Goal: Transaction & Acquisition: Purchase product/service

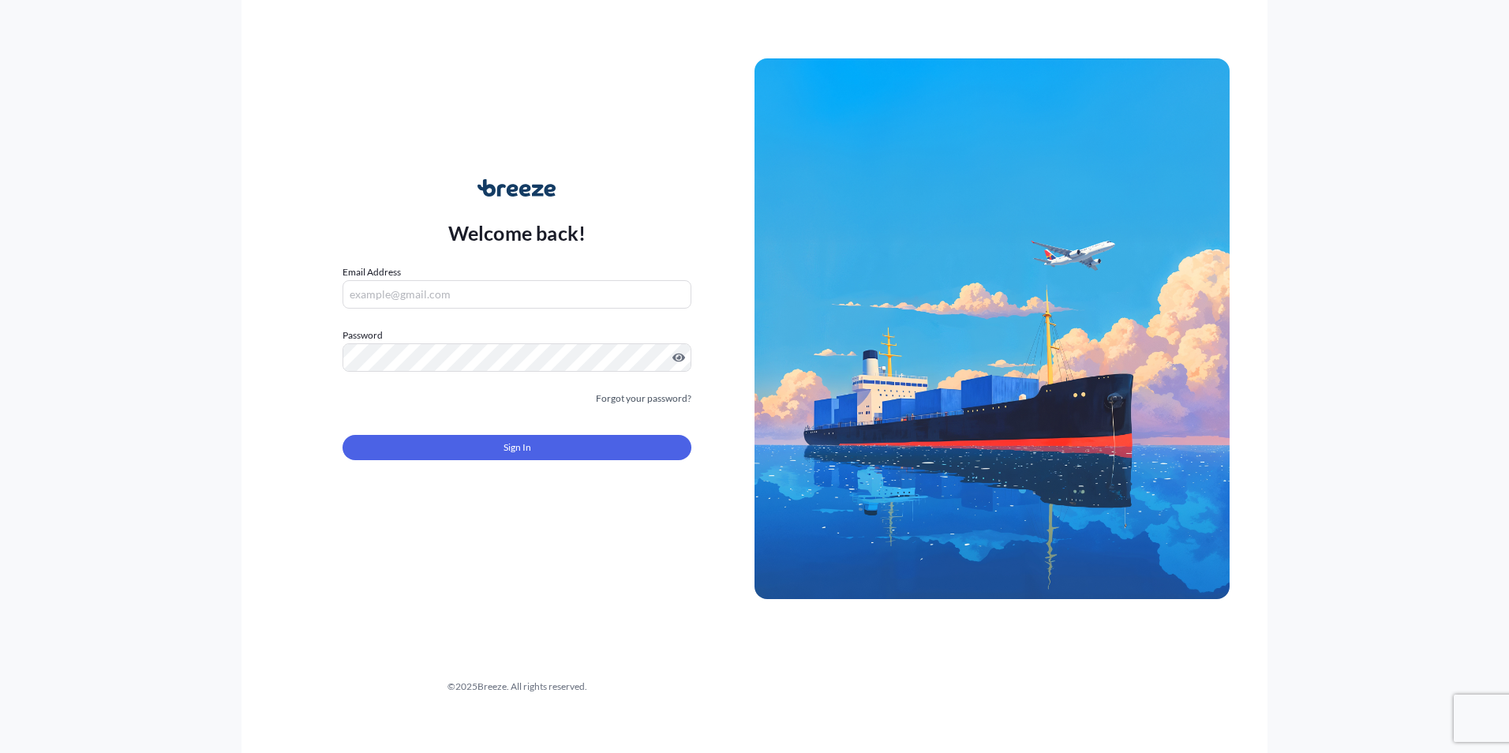
type input "[EMAIL_ADDRESS][DOMAIN_NAME]"
drag, startPoint x: 555, startPoint y: 483, endPoint x: 511, endPoint y: 444, distance: 58.1
click at [554, 477] on div "Welcome back! Email Address [EMAIL_ADDRESS][DOMAIN_NAME] Password Must include:…" at bounding box center [516, 329] width 475 height 363
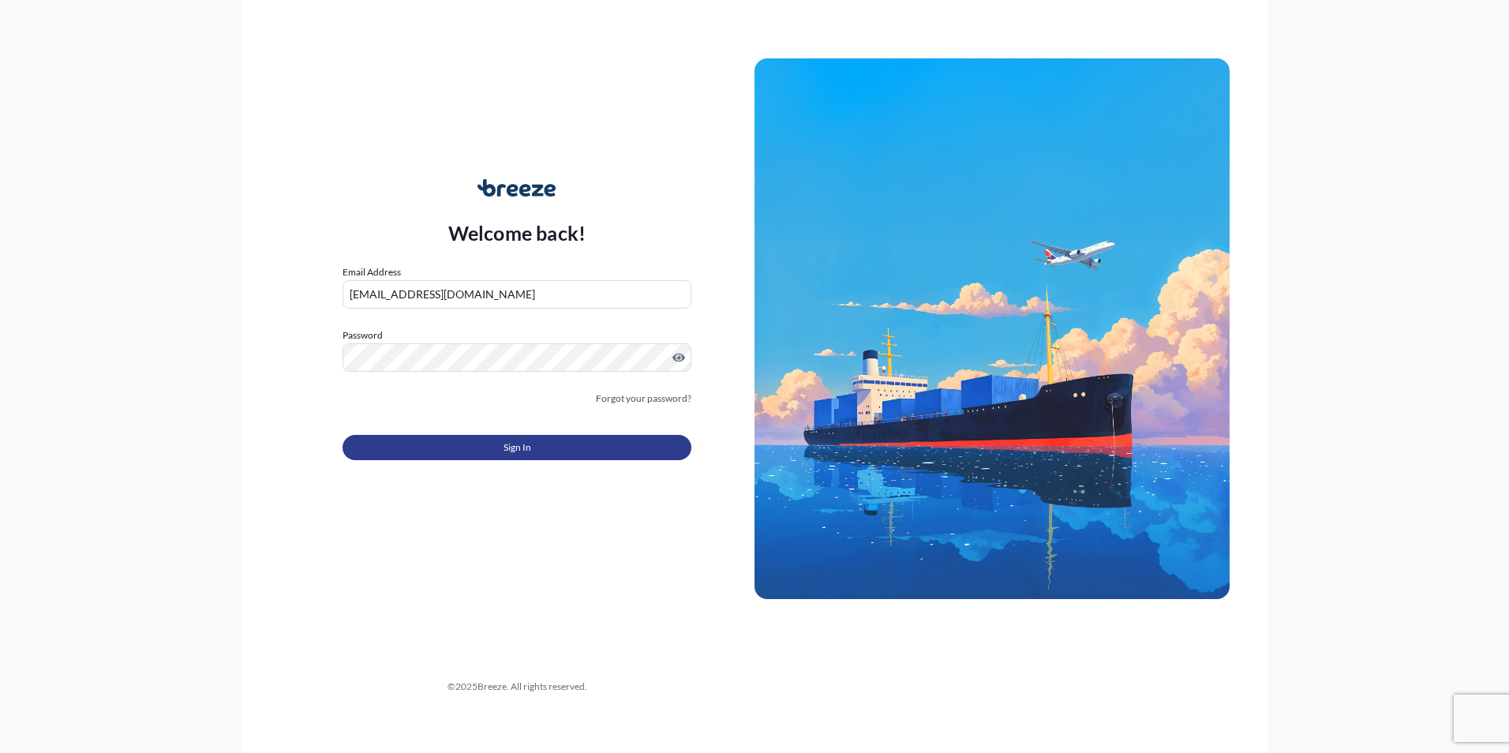
click at [511, 444] on span "Sign In" at bounding box center [517, 448] width 28 height 16
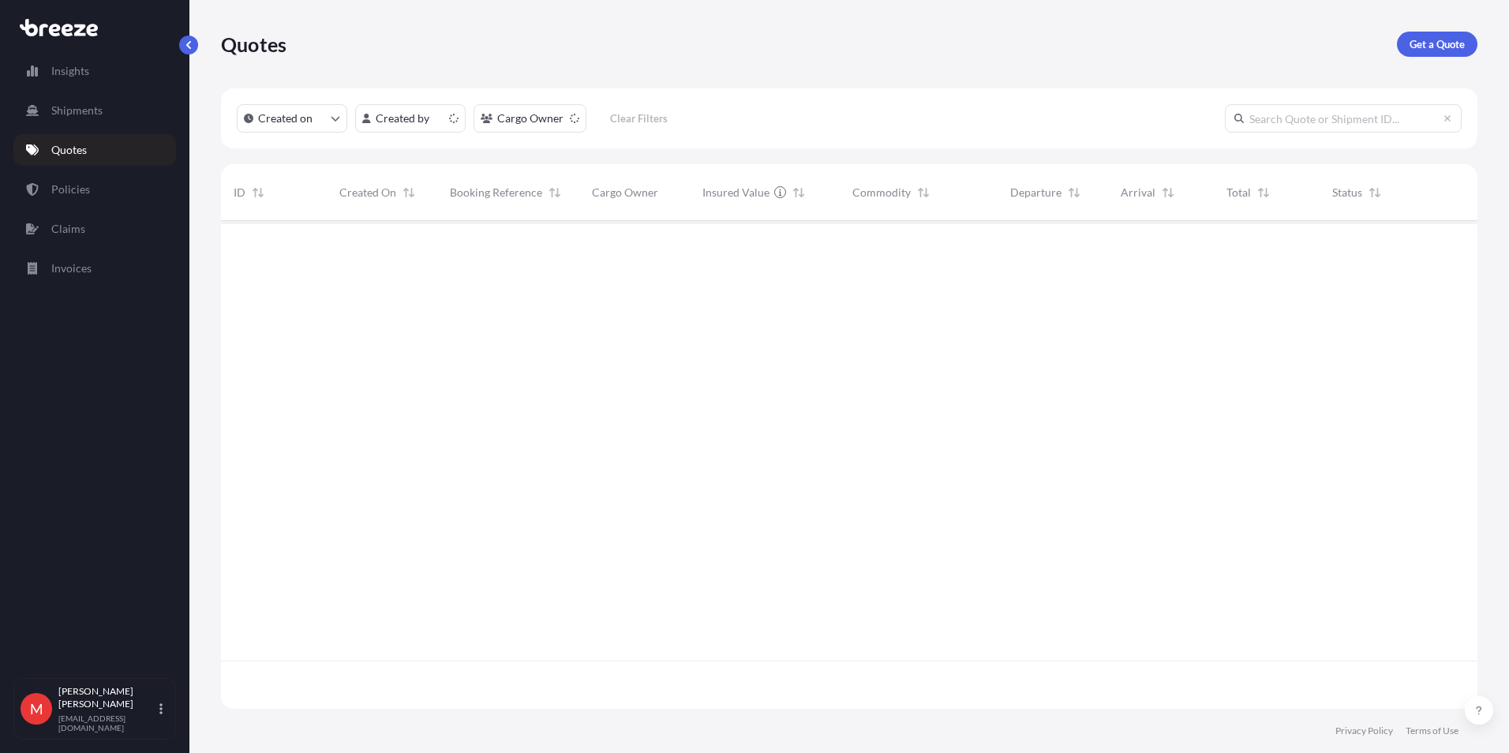
scroll to position [485, 1245]
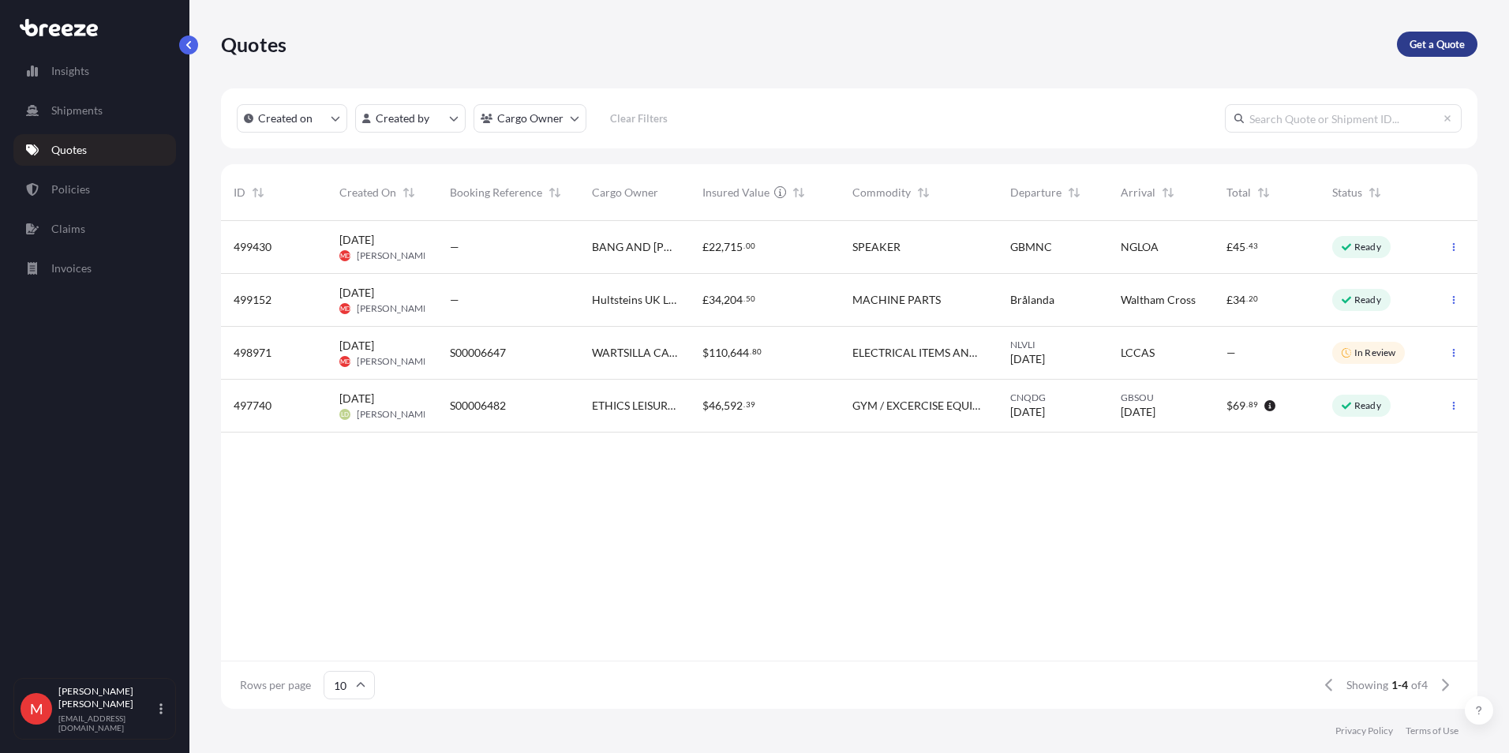
click at [1446, 33] on link "Get a Quote" at bounding box center [1437, 44] width 80 height 25
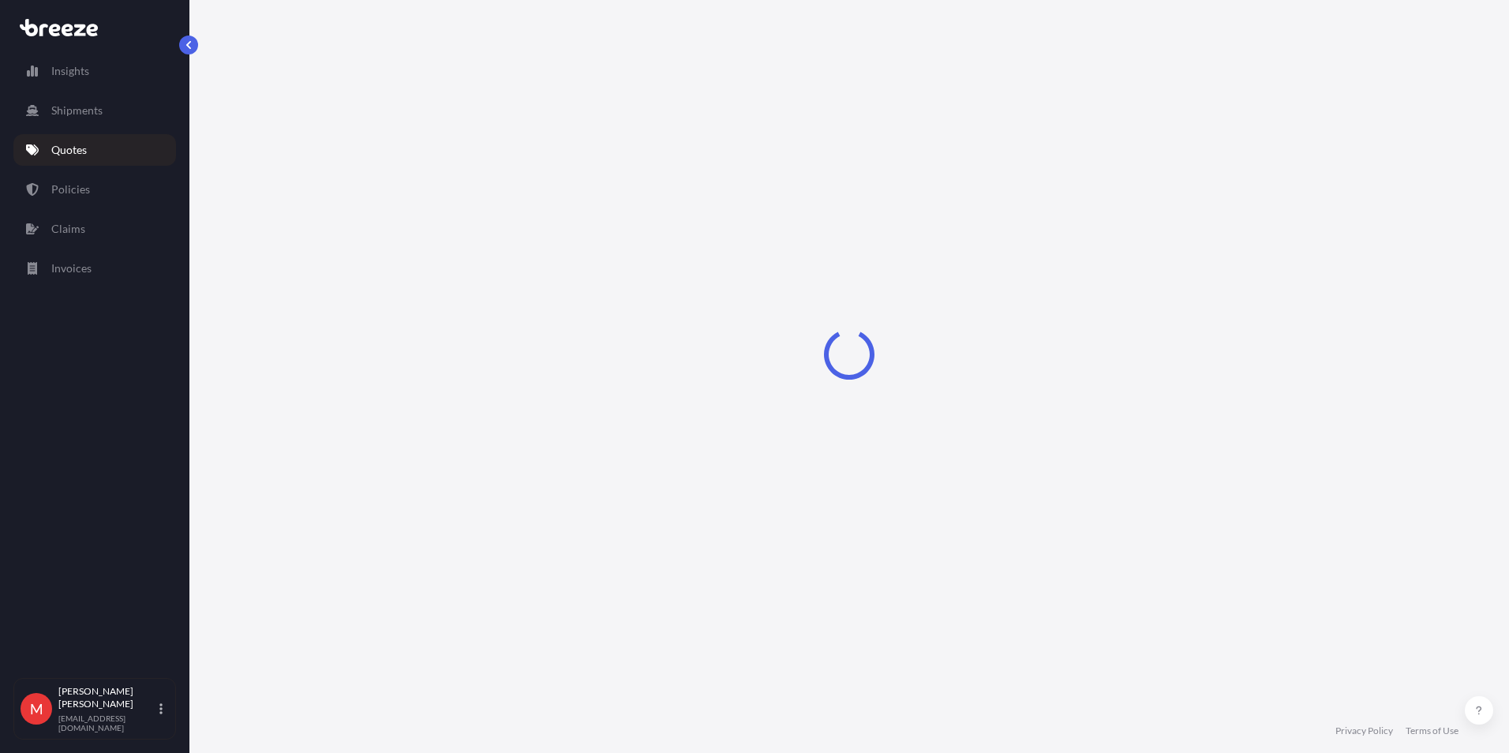
select select "Road"
select select "Sea"
select select "1"
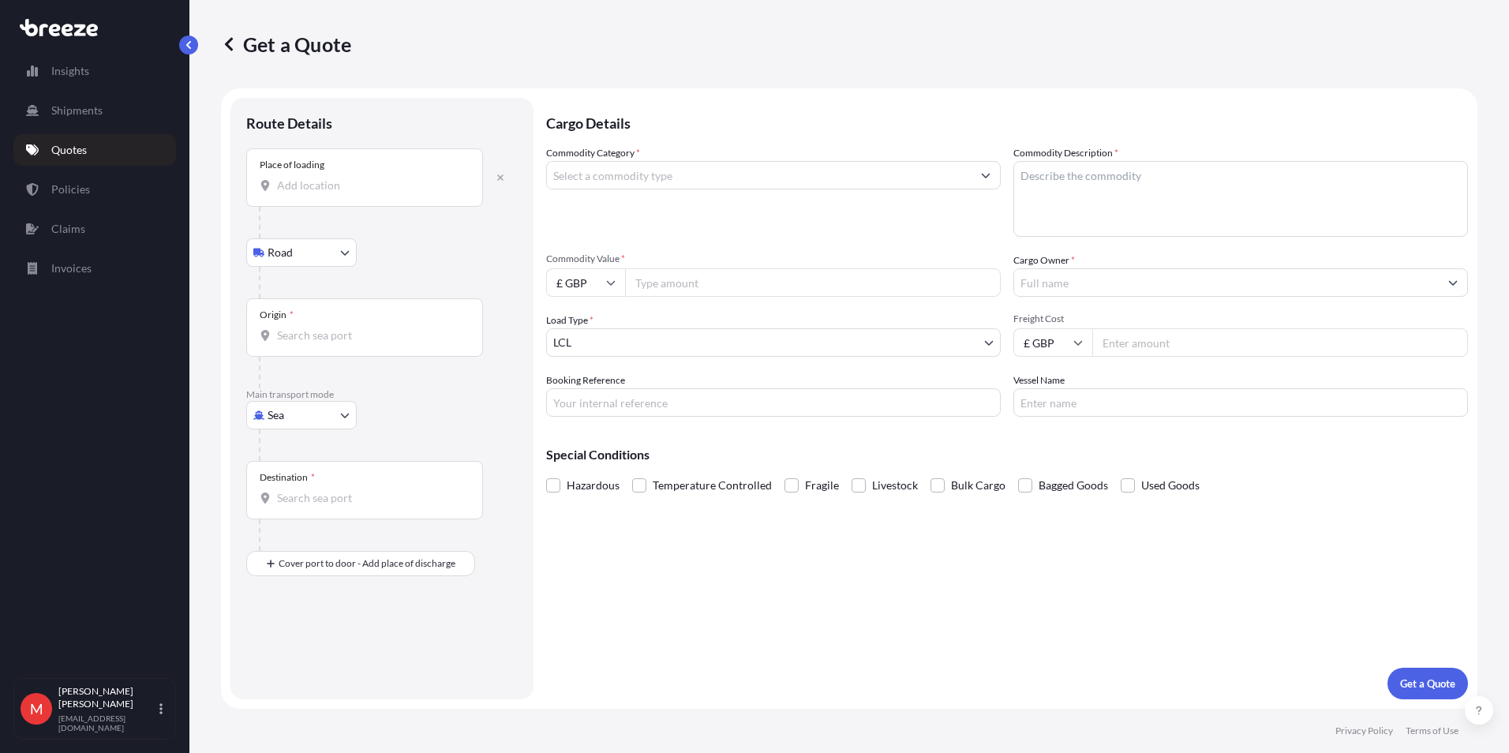
click at [294, 187] on input "Place of loading" at bounding box center [370, 186] width 186 height 16
click at [352, 241] on span "[GEOGRAPHIC_DATA] , [GEOGRAPHIC_DATA]" at bounding box center [416, 238] width 233 height 16
type input "[GEOGRAPHIC_DATA], [GEOGRAPHIC_DATA]"
click at [284, 421] on body "0 options available. 5 options available. 1 option available. 0 options availab…" at bounding box center [754, 376] width 1509 height 753
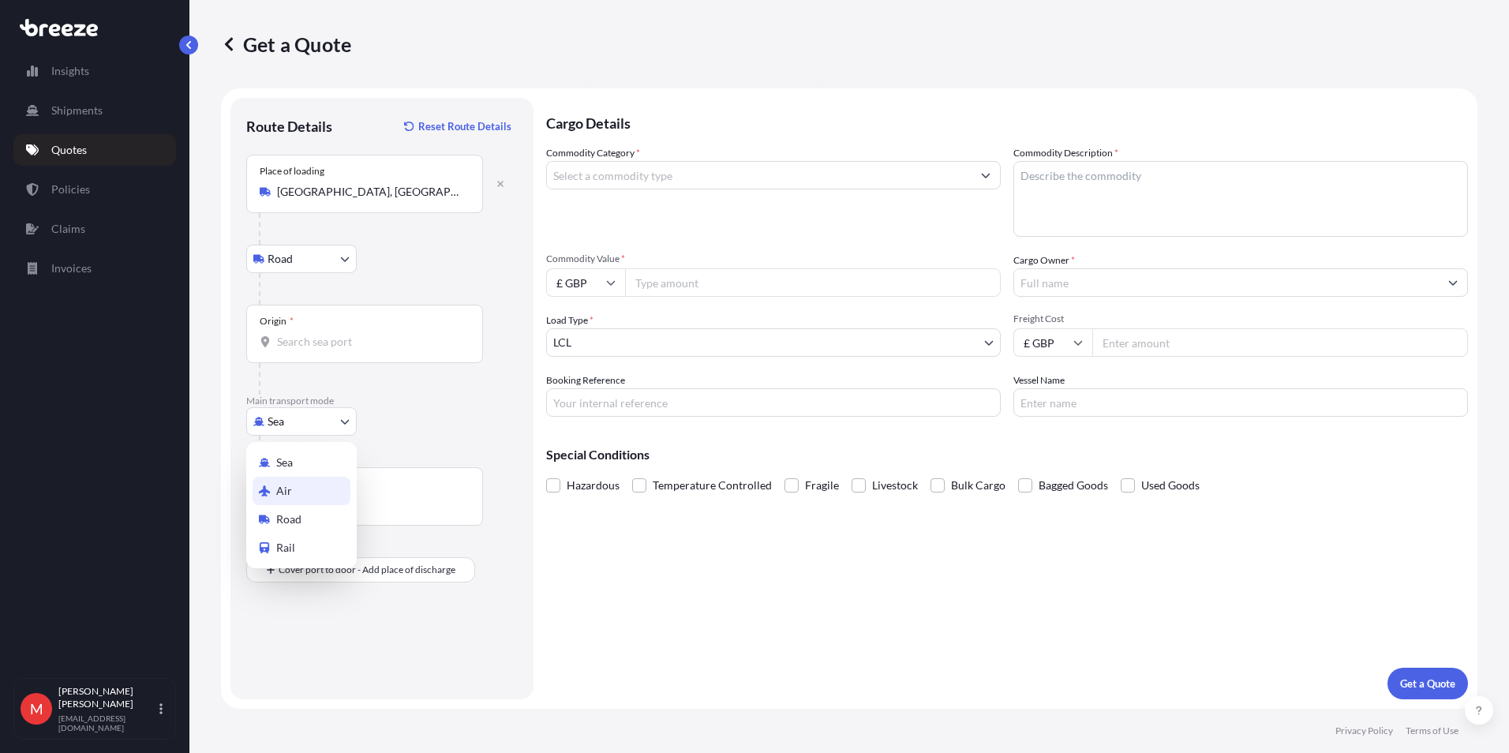
click at [294, 488] on div "Air" at bounding box center [302, 491] width 98 height 28
select select "Air"
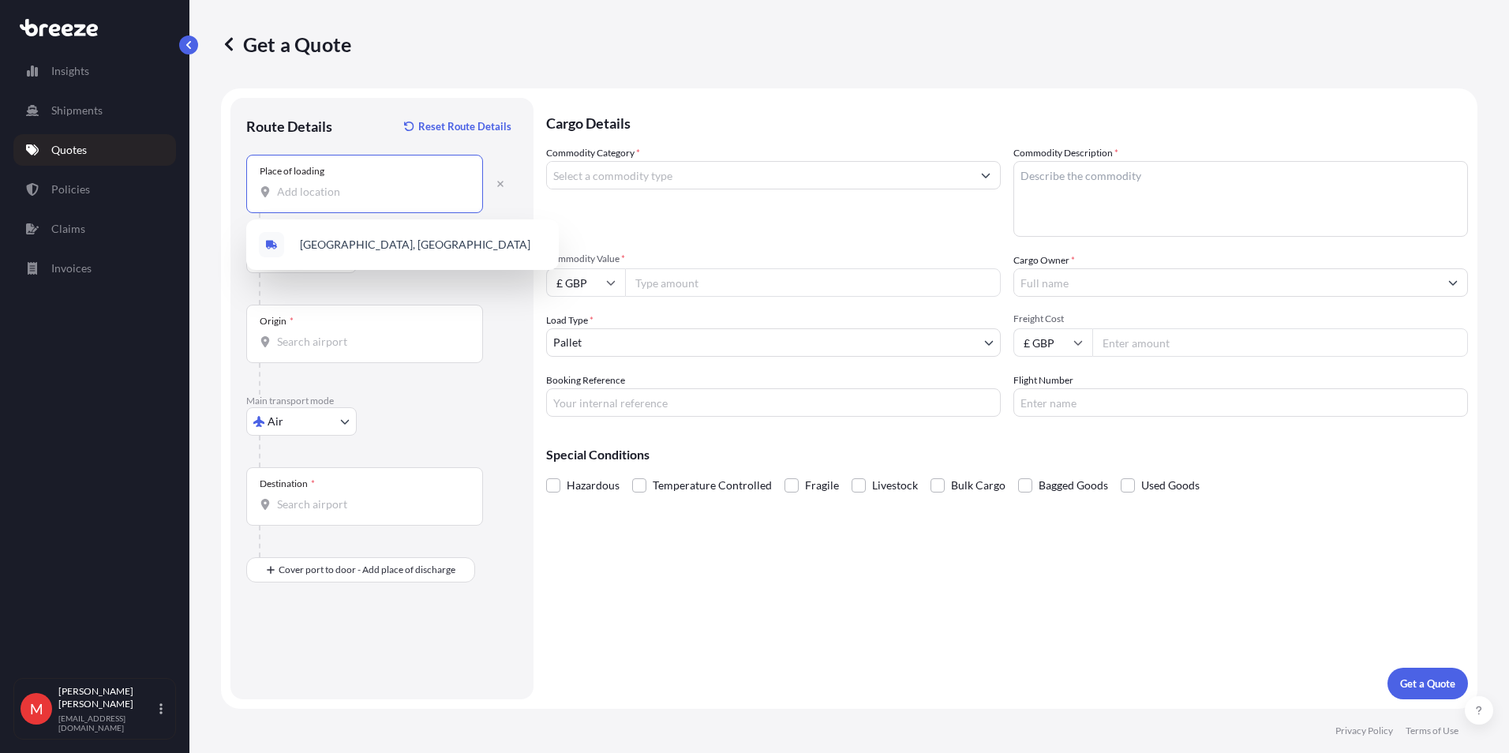
click at [318, 187] on input "Place of loading" at bounding box center [370, 192] width 186 height 16
click at [322, 240] on span "[GEOGRAPHIC_DATA] , [GEOGRAPHIC_DATA]" at bounding box center [416, 245] width 233 height 16
type input "[GEOGRAPHIC_DATA], [GEOGRAPHIC_DATA]"
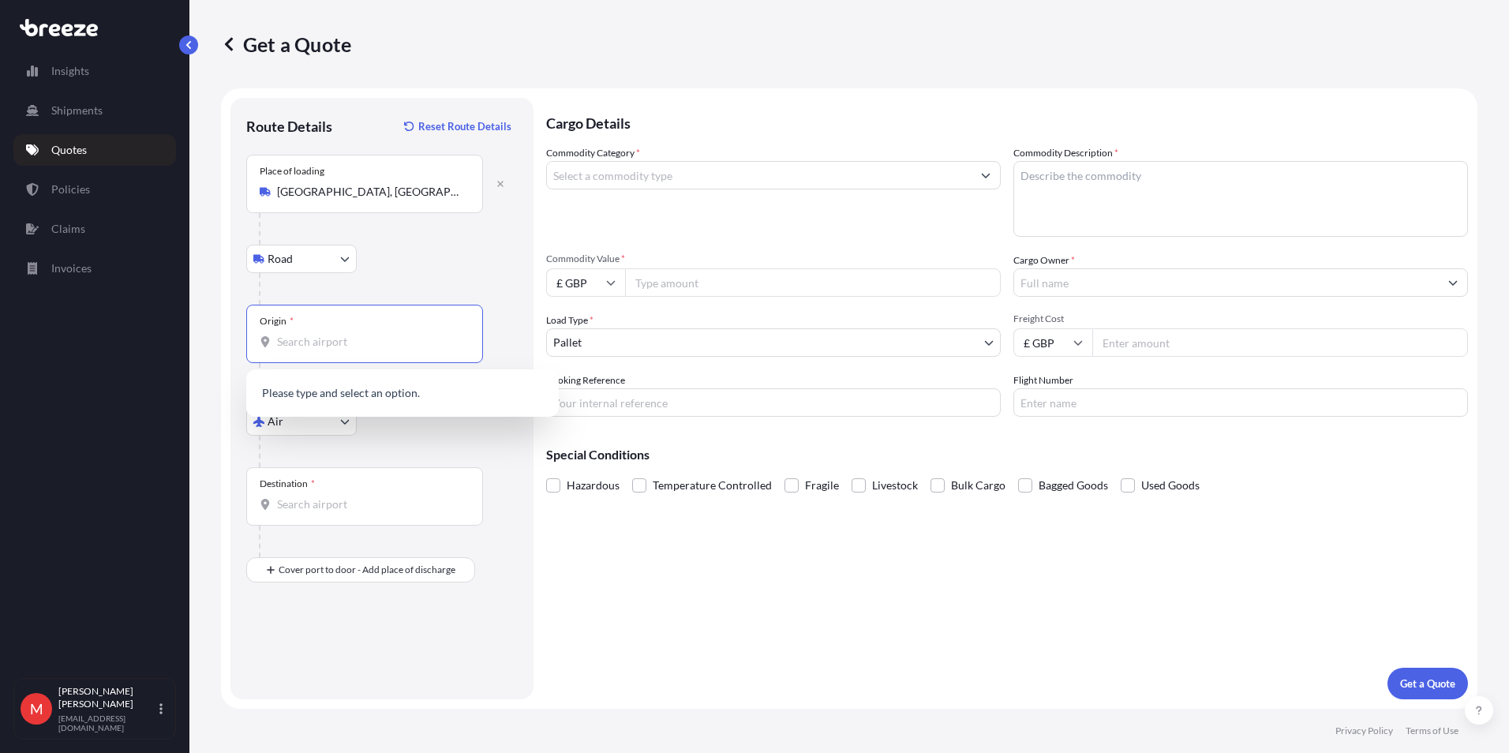
click at [305, 343] on input "Origin *" at bounding box center [370, 342] width 186 height 16
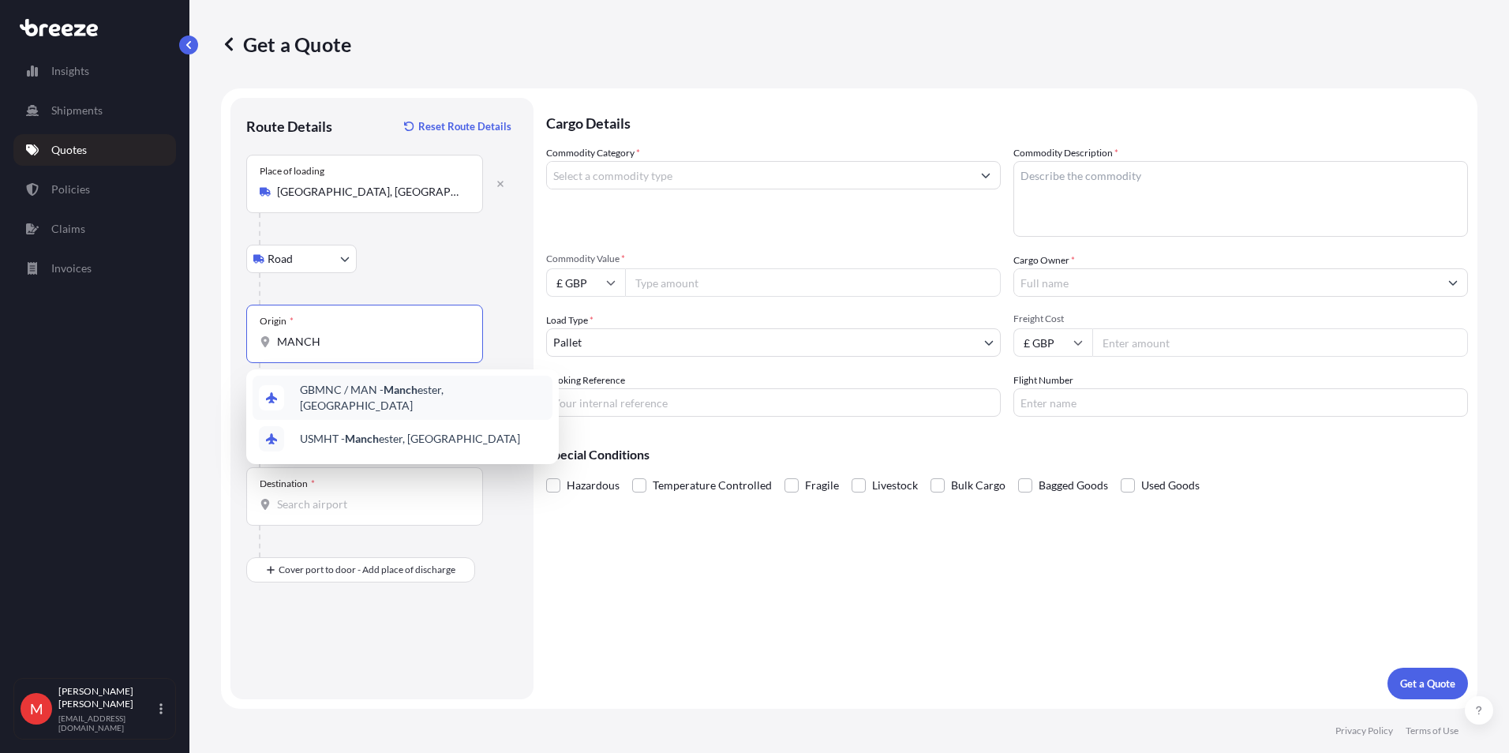
click at [321, 390] on span "GBMNC / MAN - Manch ester, [GEOGRAPHIC_DATA]" at bounding box center [423, 398] width 246 height 32
type input "GBMNC / MAN - [GEOGRAPHIC_DATA], [GEOGRAPHIC_DATA]"
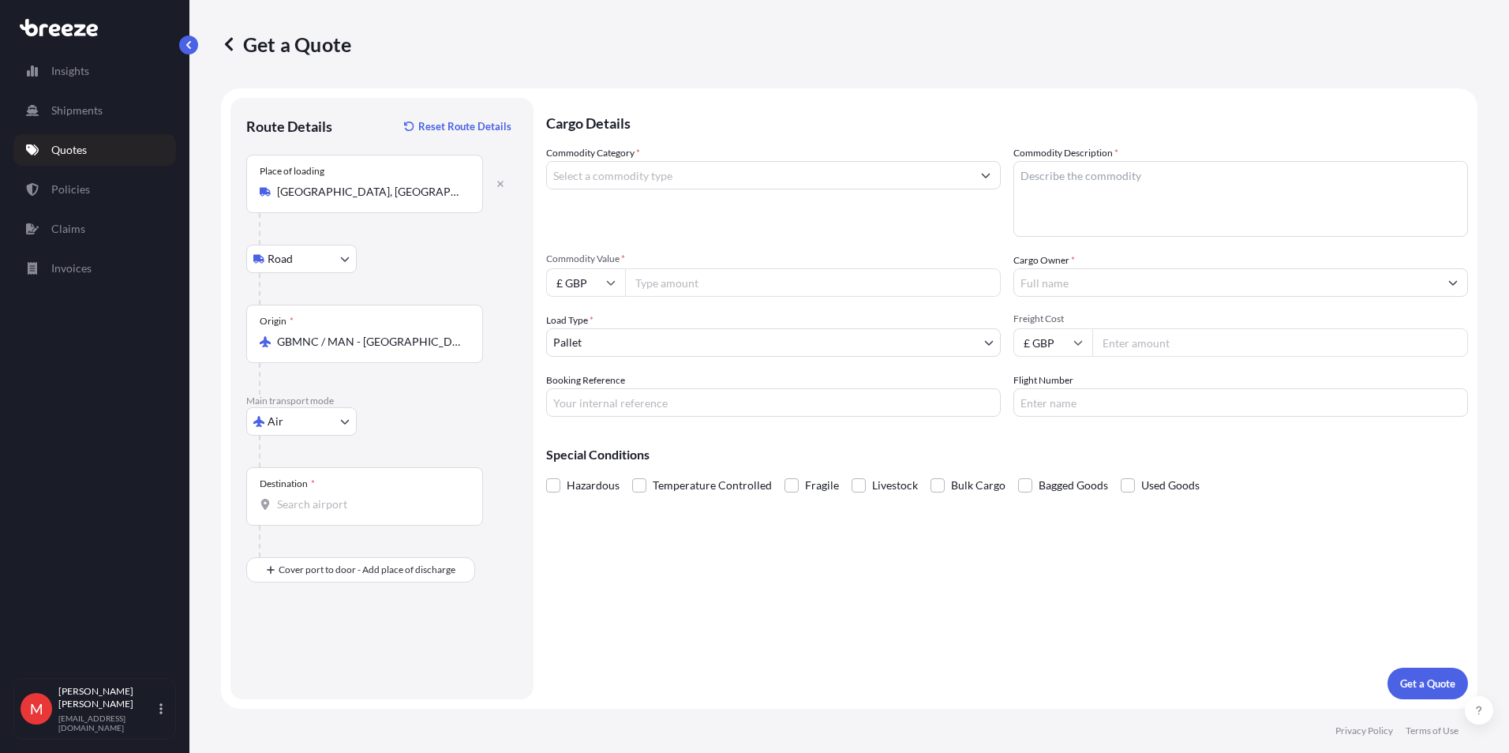
click at [309, 523] on div "Destination *" at bounding box center [364, 496] width 237 height 58
click at [309, 512] on input "Destination *" at bounding box center [370, 504] width 186 height 16
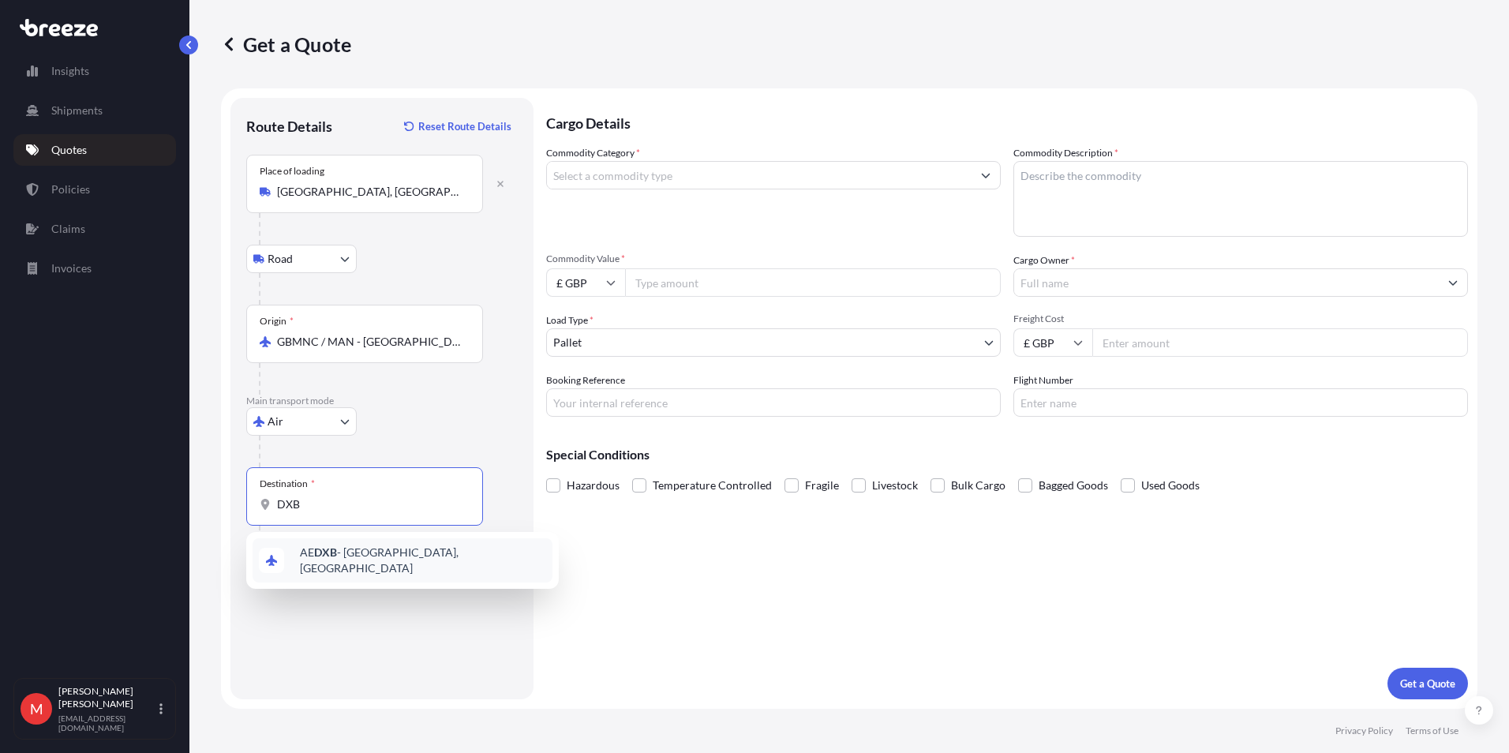
click at [302, 551] on span "AE DXB - [GEOGRAPHIC_DATA], [GEOGRAPHIC_DATA]" at bounding box center [423, 561] width 246 height 32
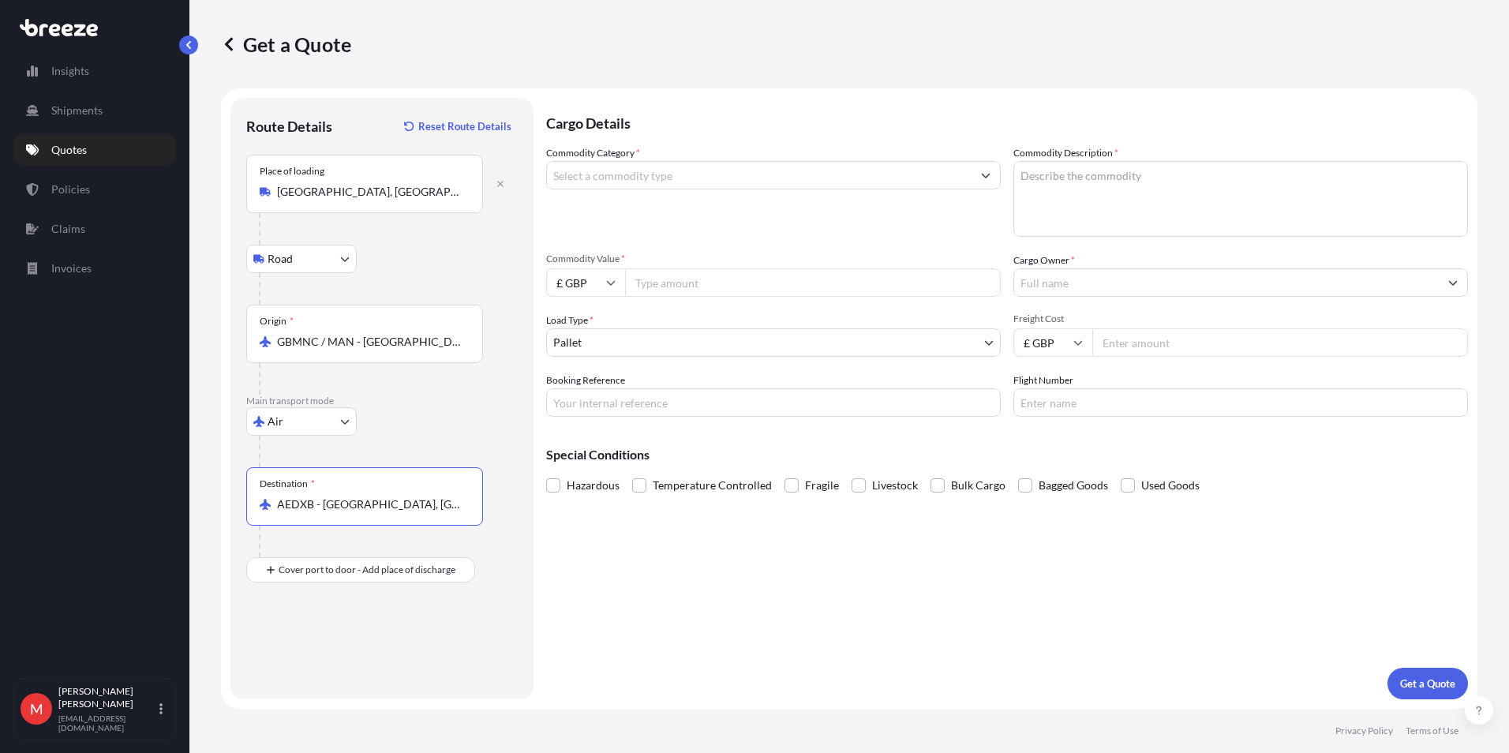
type input "AEDXB - [GEOGRAPHIC_DATA], [GEOGRAPHIC_DATA]"
click at [625, 179] on input "Commodity Category *" at bounding box center [759, 175] width 425 height 28
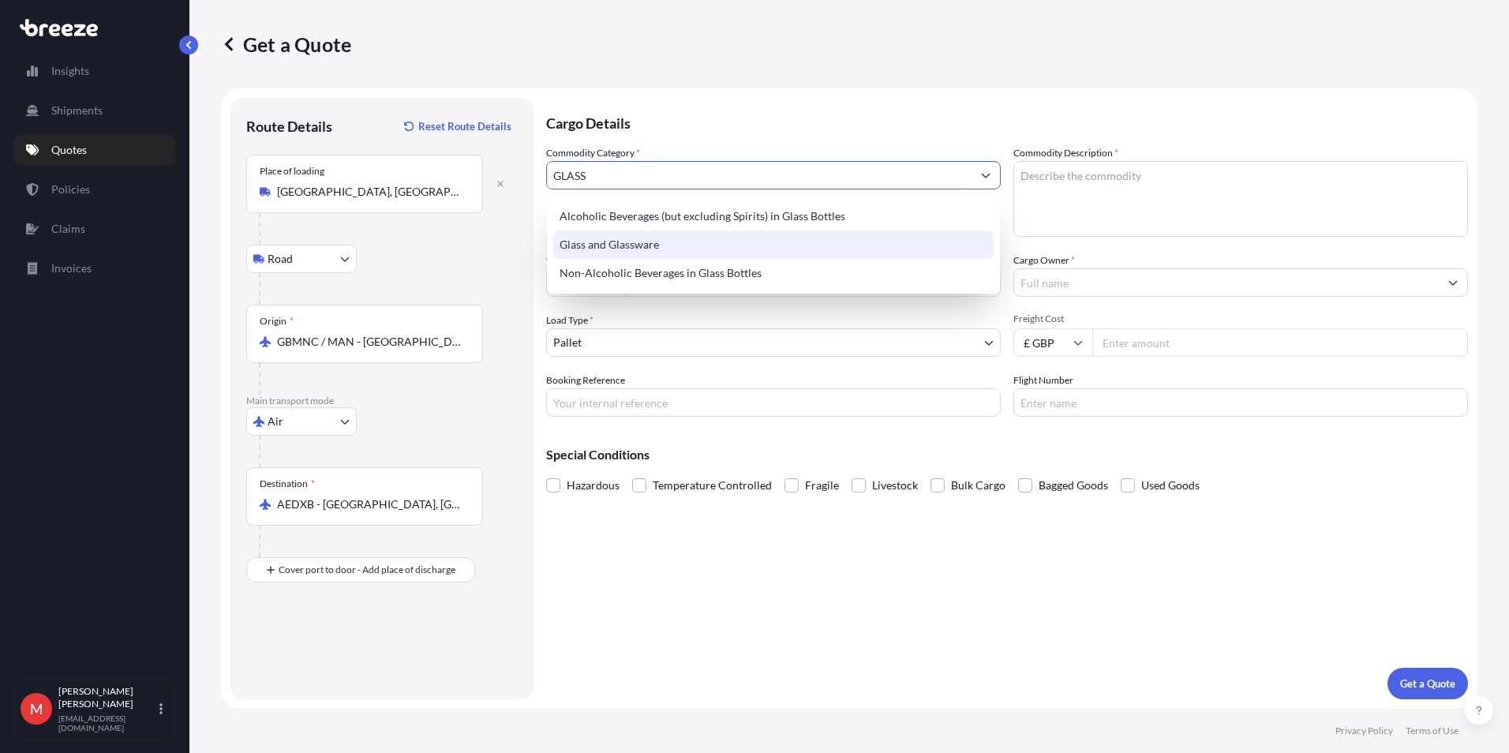
click at [611, 241] on div "Glass and Glassware" at bounding box center [773, 244] width 440 height 28
type input "Glass and Glassware"
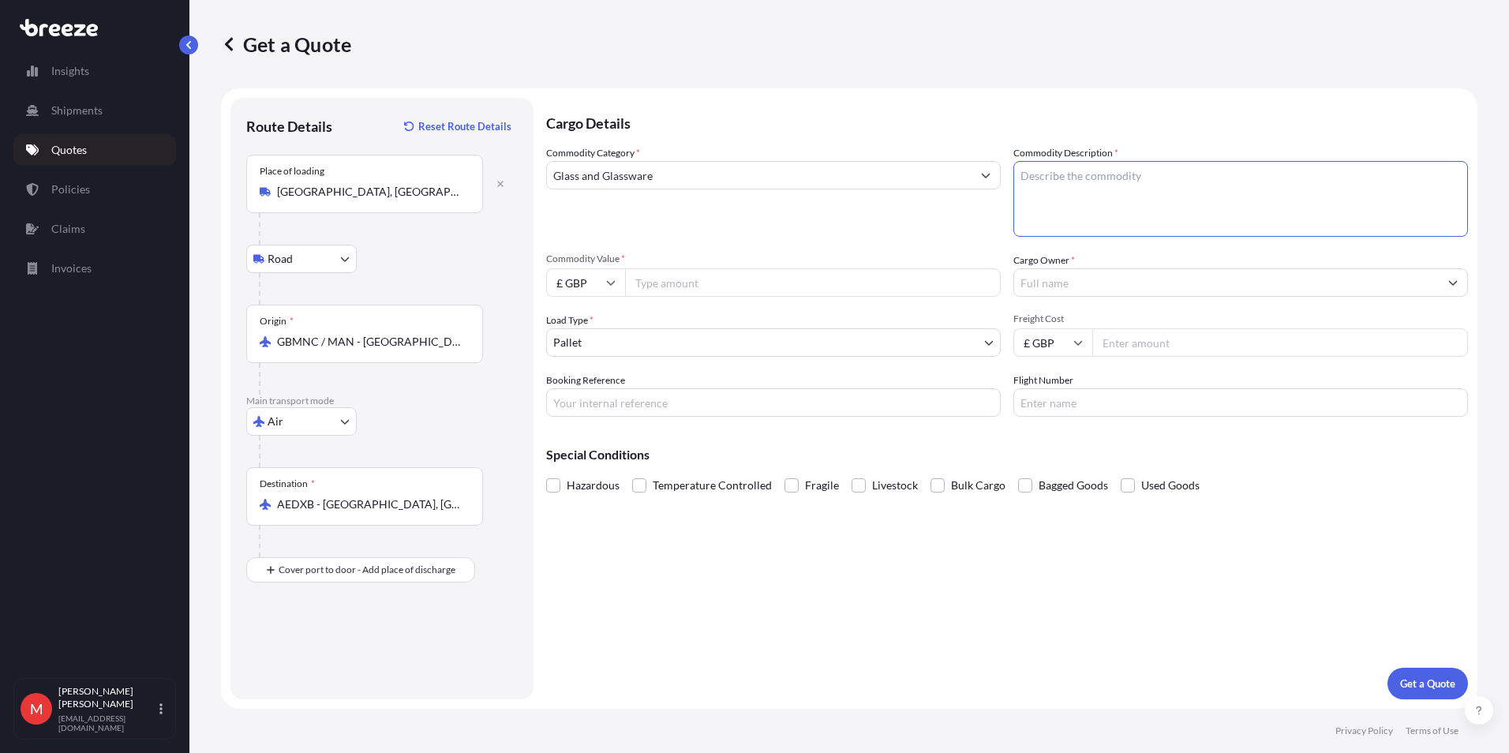
click at [1110, 183] on textarea "Commodity Description *" at bounding box center [1240, 199] width 455 height 76
type textarea "SAFTEY GLASS"
click at [676, 284] on input "Commodity Value *" at bounding box center [813, 282] width 376 height 28
type input "5200"
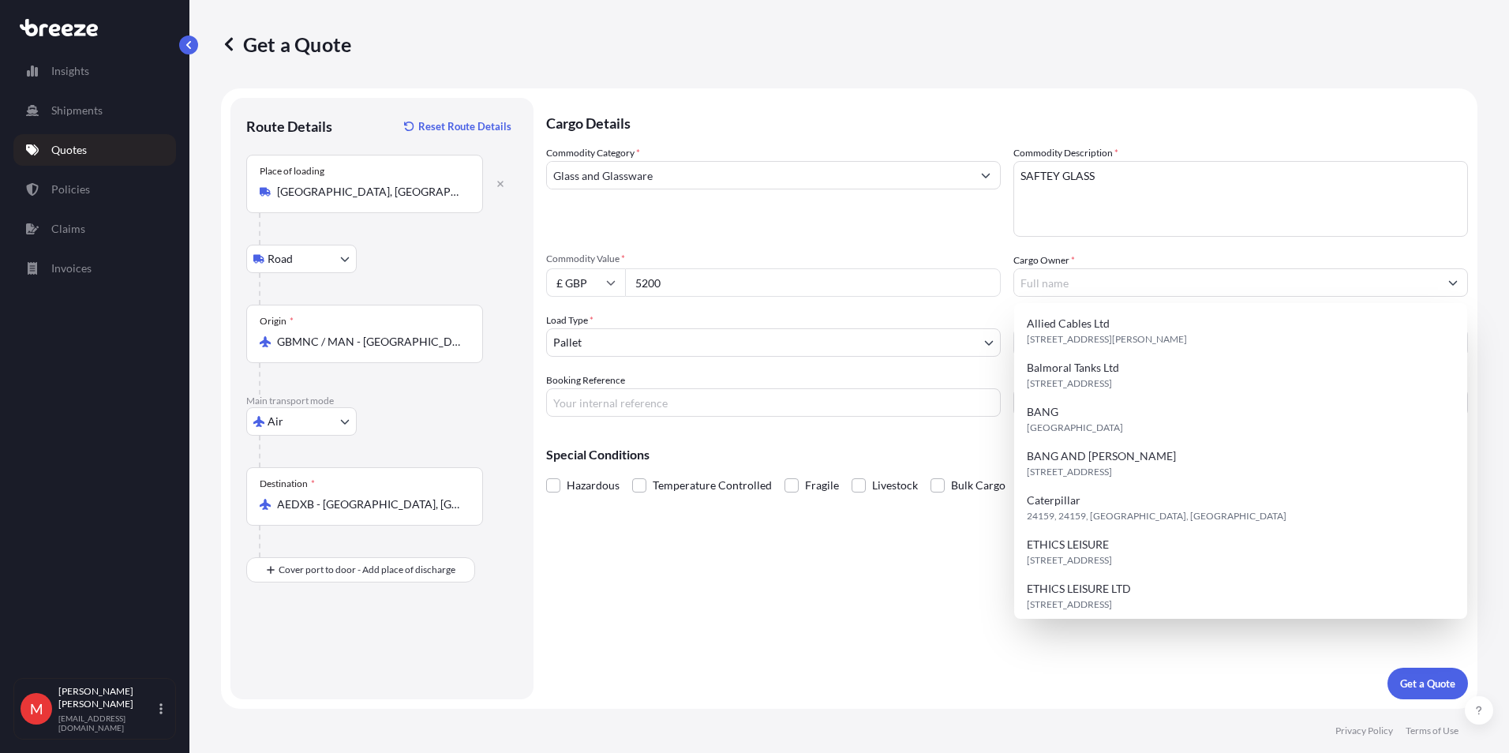
click at [585, 286] on input "£ GBP" at bounding box center [585, 282] width 79 height 28
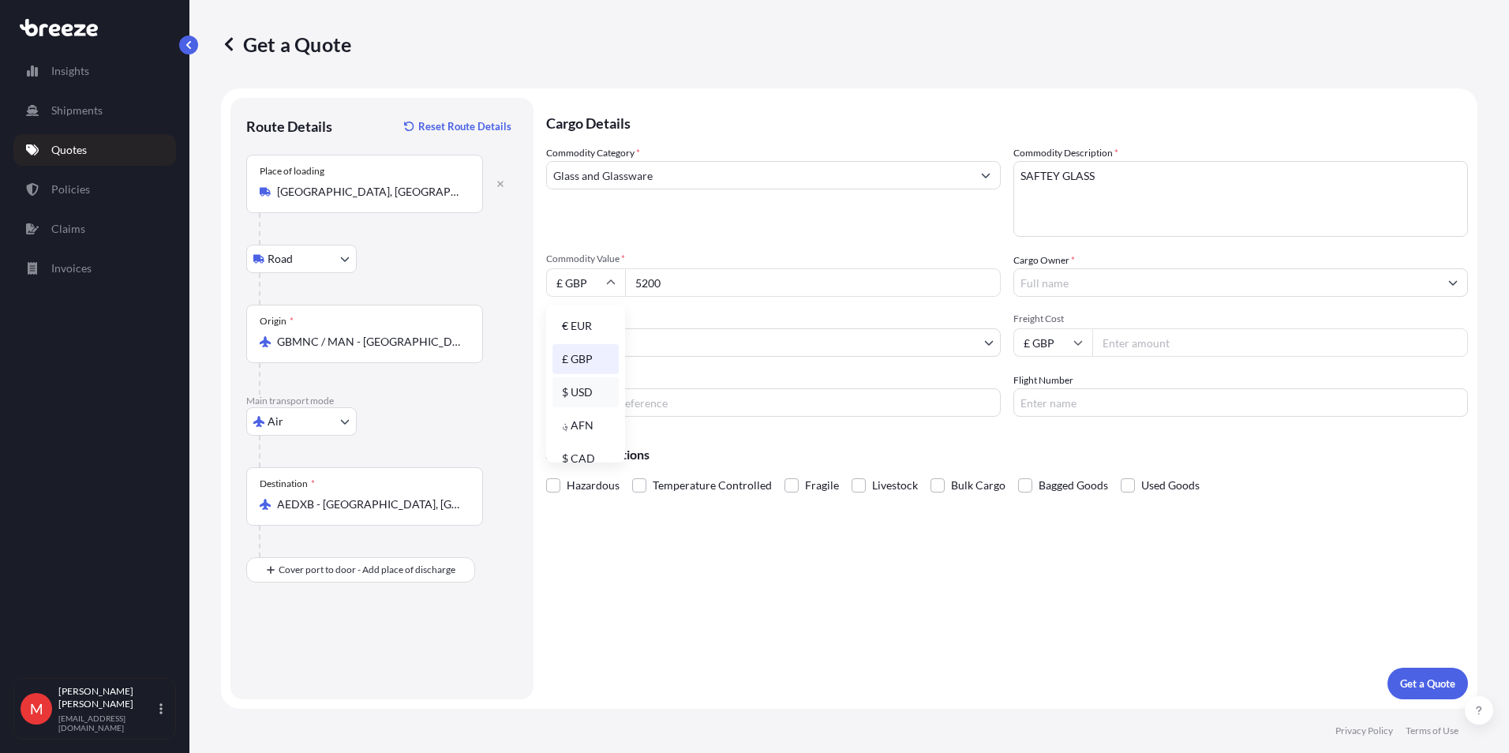
click at [578, 394] on div "$ USD" at bounding box center [585, 392] width 66 height 30
type input "$ USD"
click at [1052, 283] on input "Cargo Owner *" at bounding box center [1226, 282] width 425 height 28
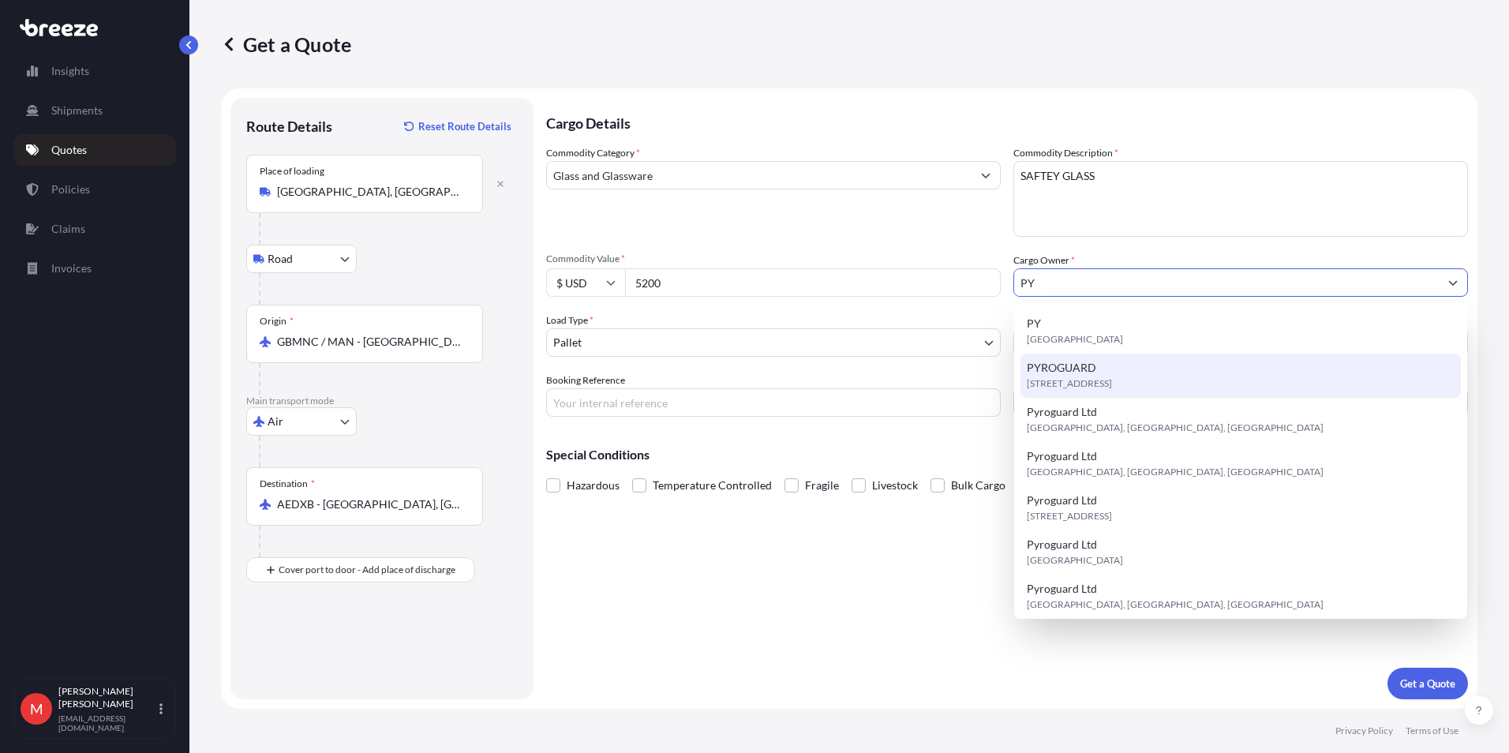
click at [1071, 375] on span "PYROGUARD" at bounding box center [1061, 368] width 69 height 16
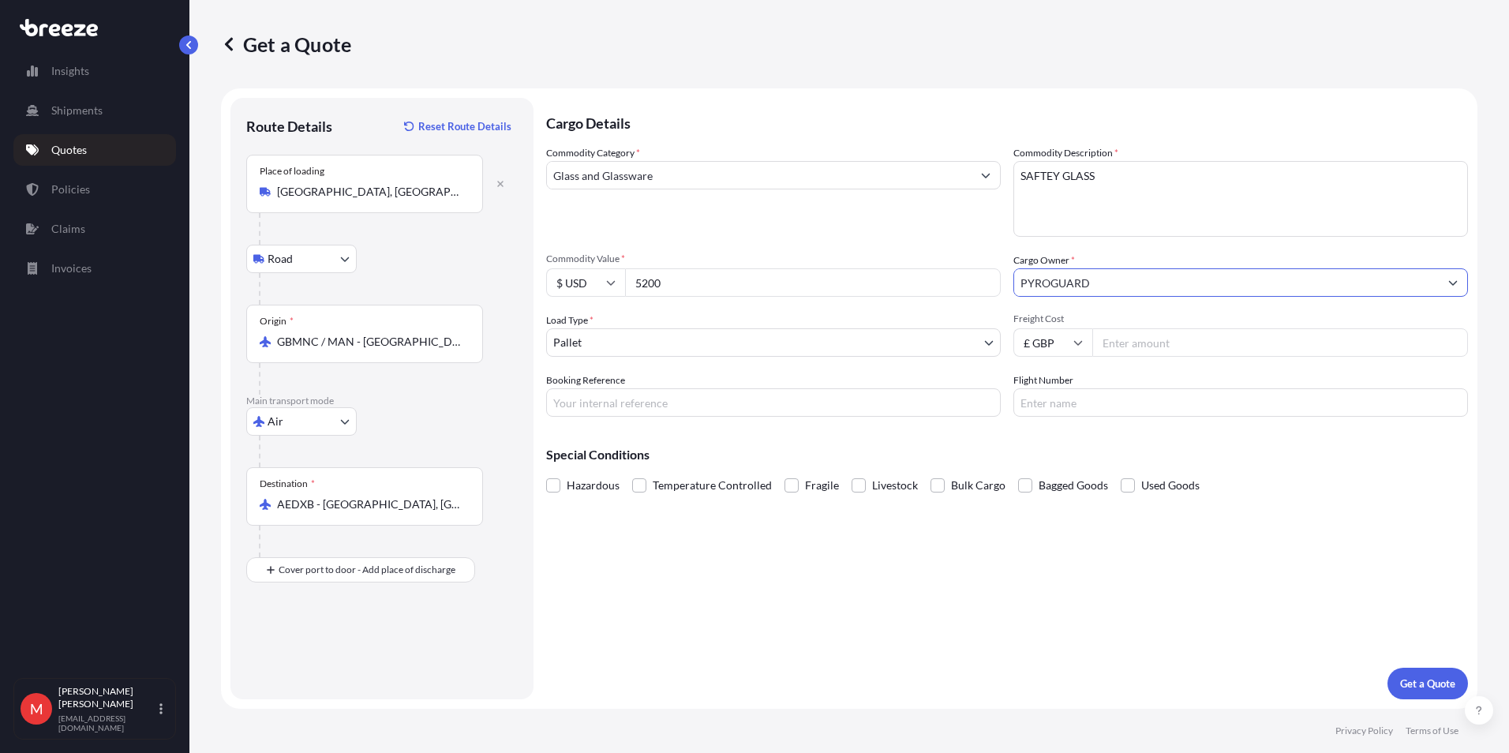
type input "PYROGUARD"
click at [1174, 344] on input "Freight Cost" at bounding box center [1280, 342] width 376 height 28
type input "1500"
click at [780, 488] on div "Hazardous Temperature Controlled Fragile Livestock Bulk Cargo Bagged Goods Used…" at bounding box center [1007, 485] width 922 height 24
click at [800, 486] on label "Fragile" at bounding box center [811, 485] width 54 height 24
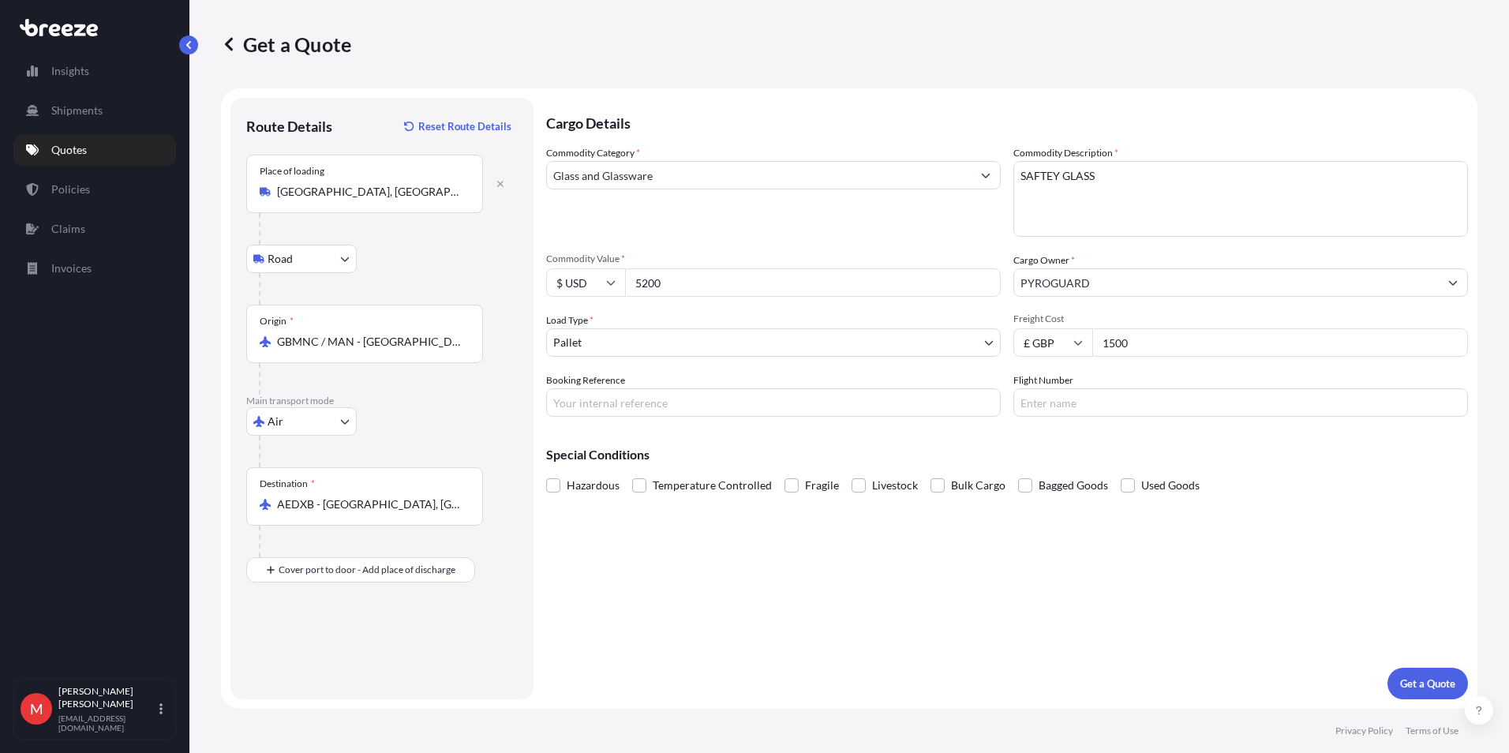
click at [784, 473] on input "Fragile" at bounding box center [784, 473] width 0 height 0
click at [1447, 680] on p "Get a Quote" at bounding box center [1427, 684] width 55 height 16
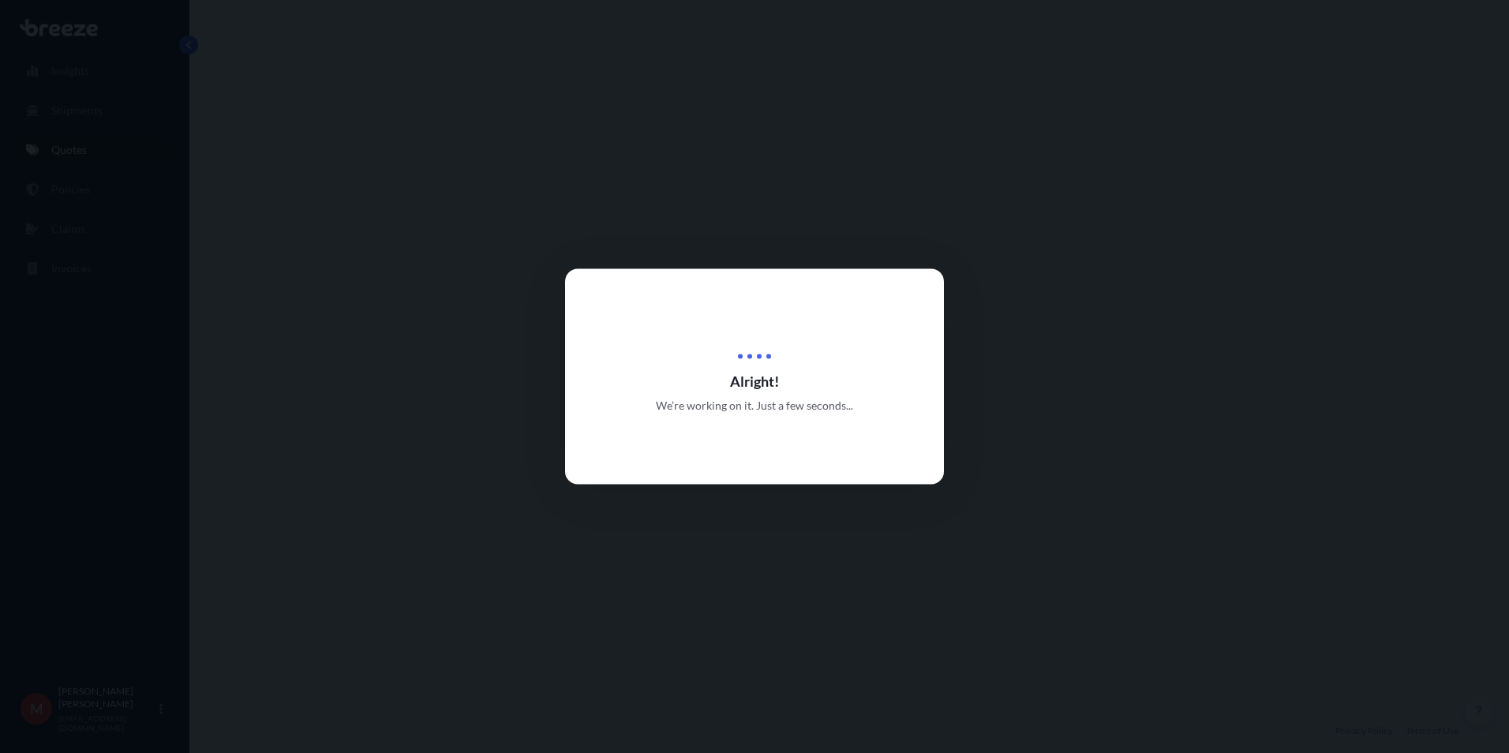
select select "Road"
select select "Air"
select select "1"
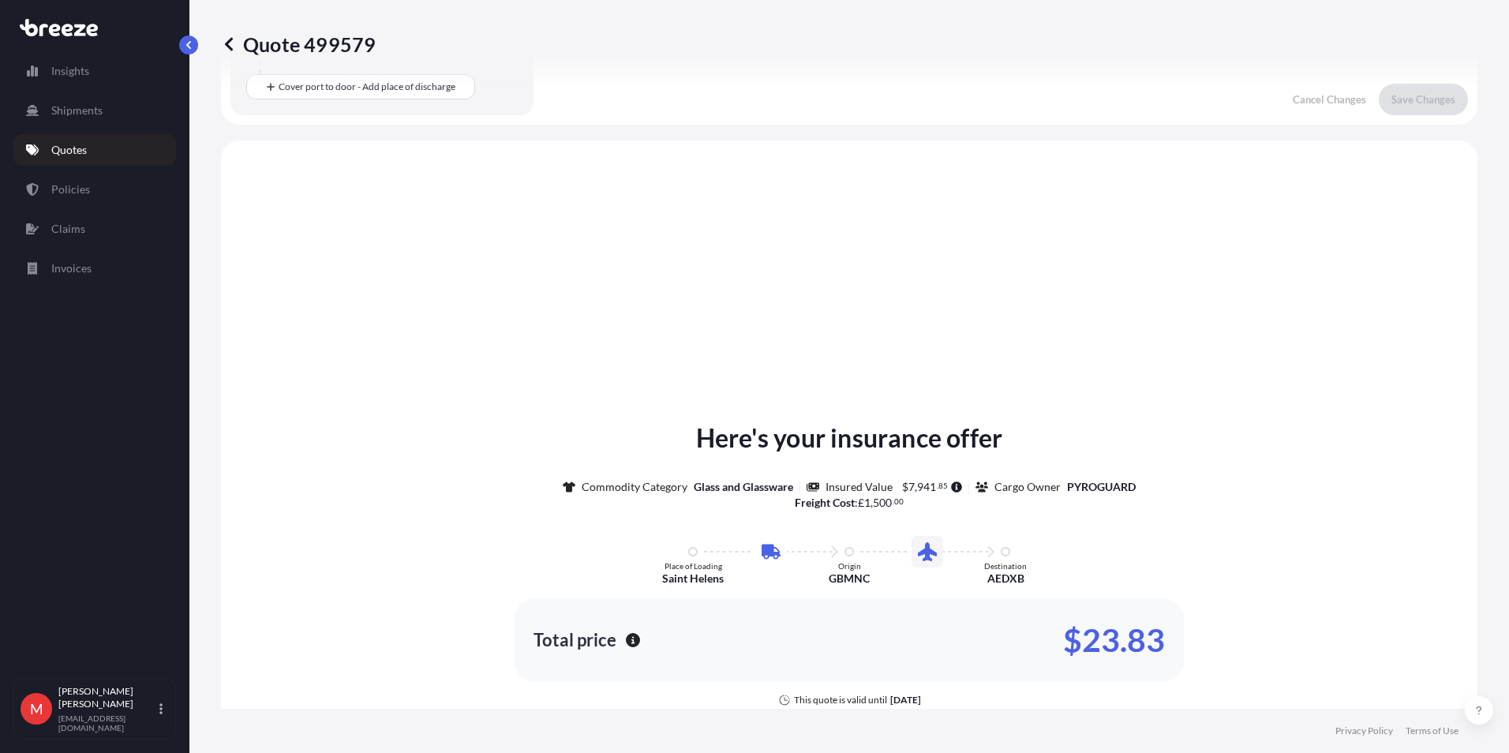
scroll to position [538, 0]
